Goal: Task Accomplishment & Management: Manage account settings

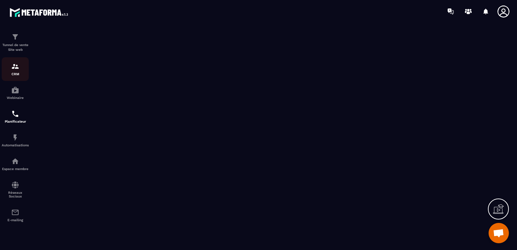
click at [10, 70] on div "CRM" at bounding box center [15, 69] width 27 height 14
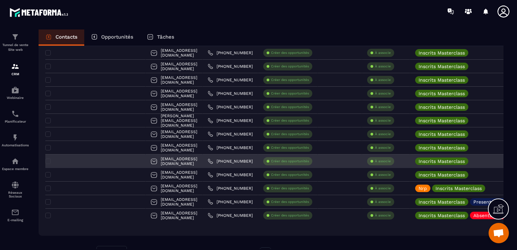
scroll to position [304, 0]
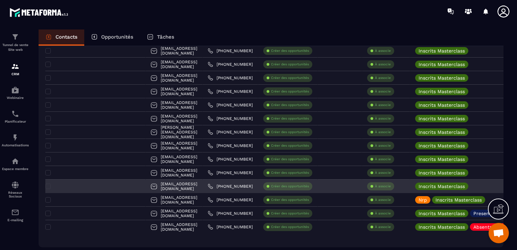
click at [177, 183] on div "[EMAIL_ADDRESS][DOMAIN_NAME]" at bounding box center [173, 186] width 57 height 14
click at [169, 185] on div "[EMAIL_ADDRESS][DOMAIN_NAME]" at bounding box center [173, 186] width 57 height 14
click at [149, 189] on div "[EMAIL_ADDRESS][DOMAIN_NAME]" at bounding box center [173, 186] width 57 height 14
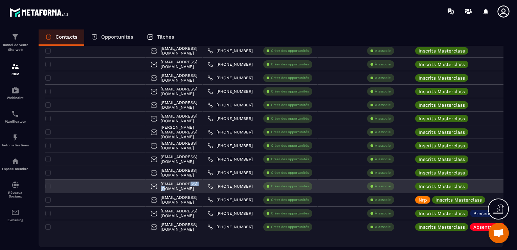
click at [149, 189] on div "[EMAIL_ADDRESS][DOMAIN_NAME]" at bounding box center [173, 186] width 57 height 14
click at [150, 186] on div "[EMAIL_ADDRESS][DOMAIN_NAME]" at bounding box center [173, 186] width 57 height 14
click at [78, 187] on div at bounding box center [95, 186] width 100 height 14
